Goal: Information Seeking & Learning: Learn about a topic

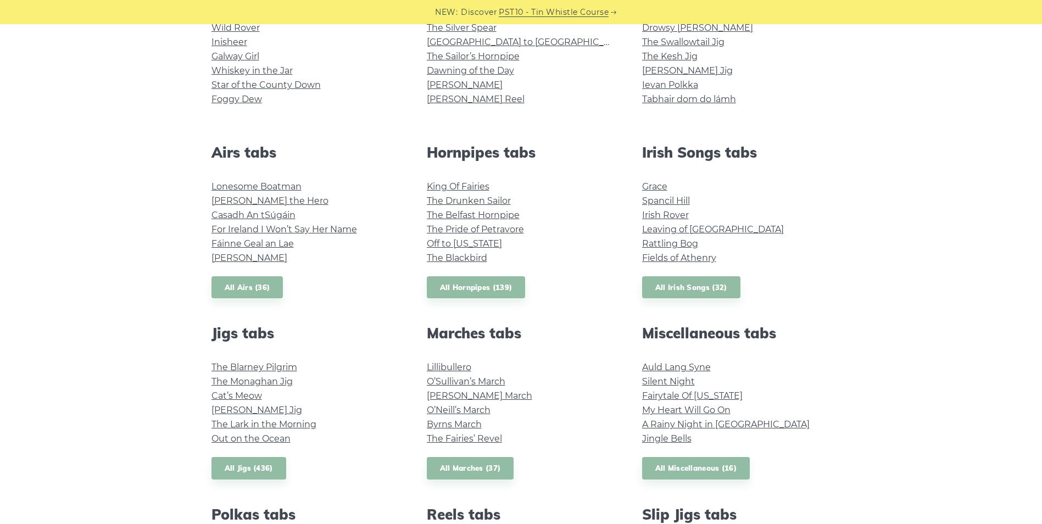
scroll to position [384, 0]
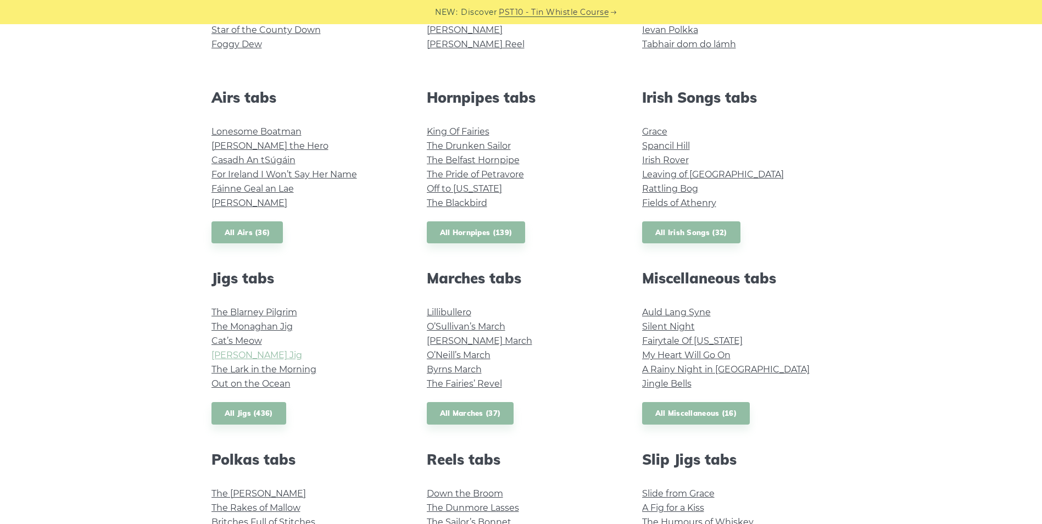
click at [245, 356] on link "Fraher’s Jig" at bounding box center [256, 355] width 91 height 10
click at [257, 416] on link "All Jigs (436)" at bounding box center [248, 413] width 75 height 23
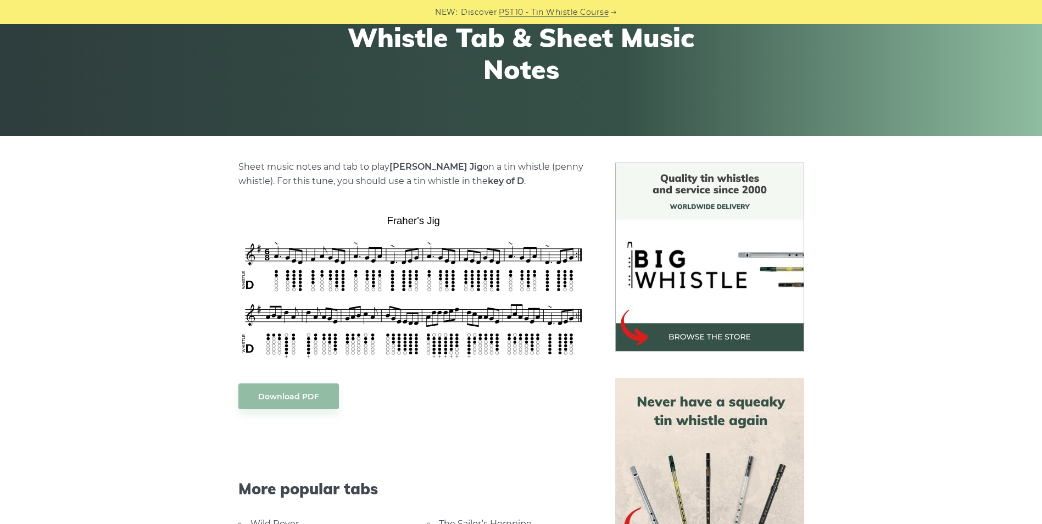
scroll to position [165, 0]
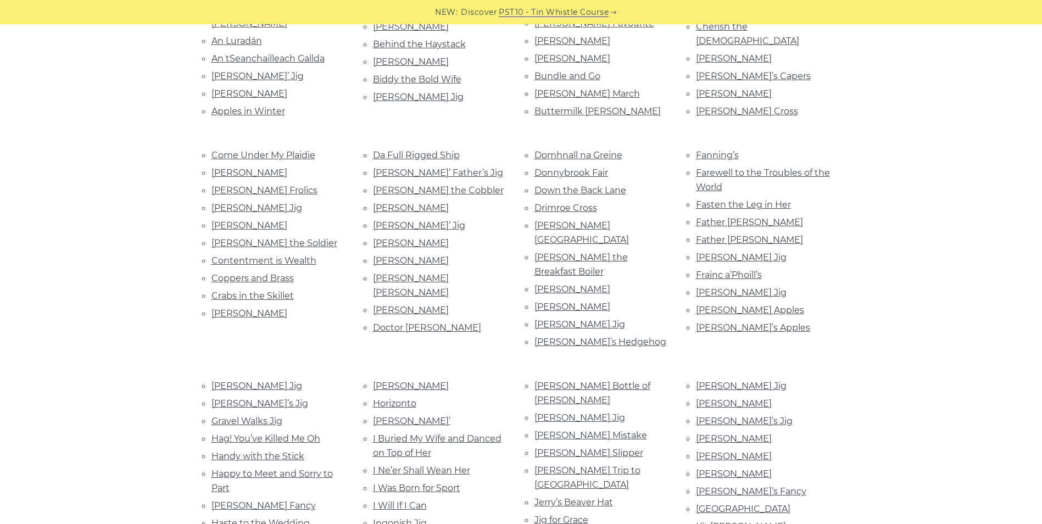
scroll to position [384, 0]
click at [714, 273] on link "Frainc a’Phoill’s" at bounding box center [729, 274] width 66 height 10
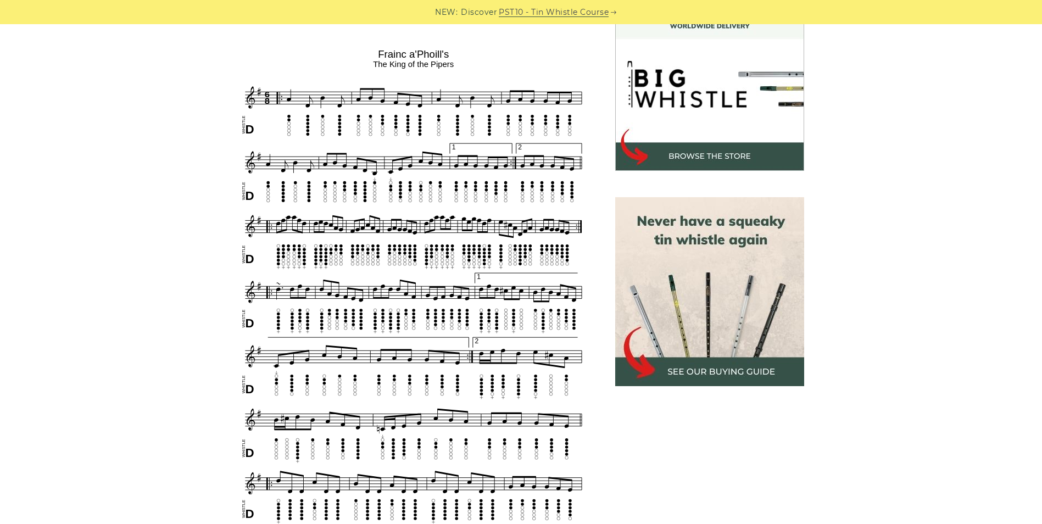
scroll to position [220, 0]
